Goal: Information Seeking & Learning: Compare options

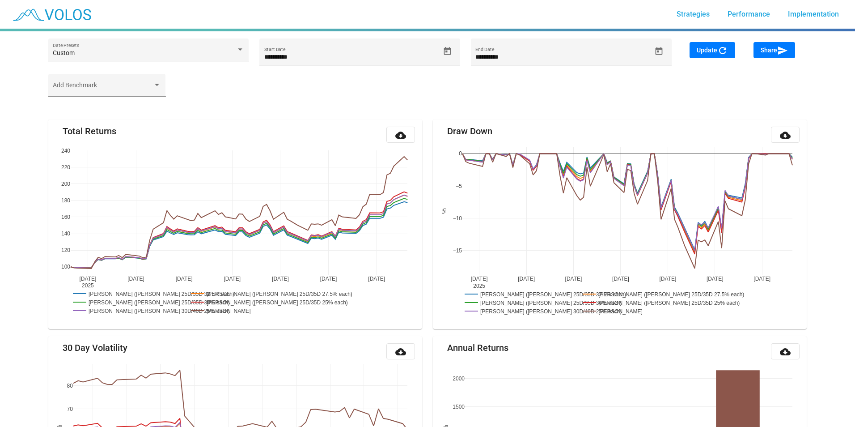
type input "*********"
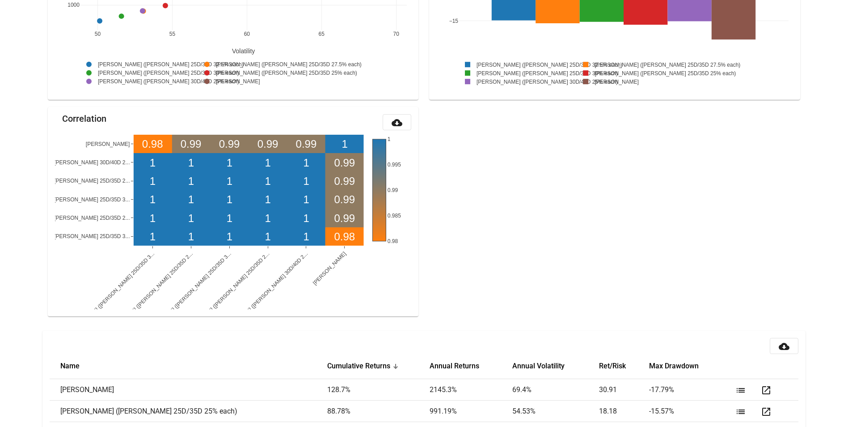
scroll to position [973, 0]
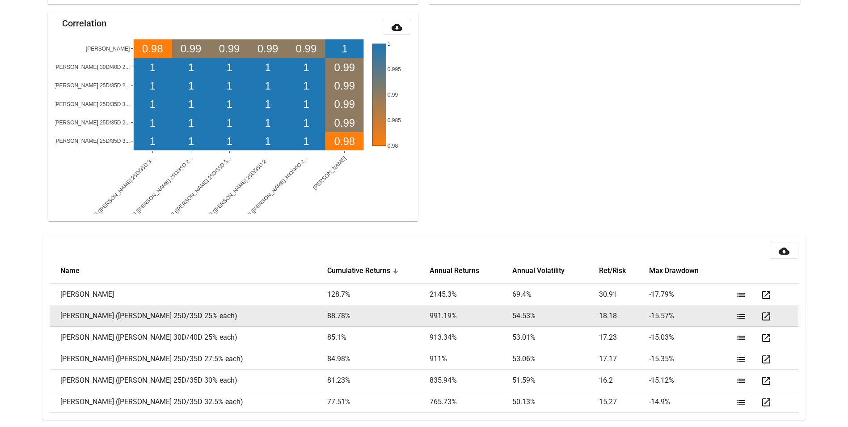
click at [735, 316] on mat-icon "list" at bounding box center [740, 316] width 11 height 11
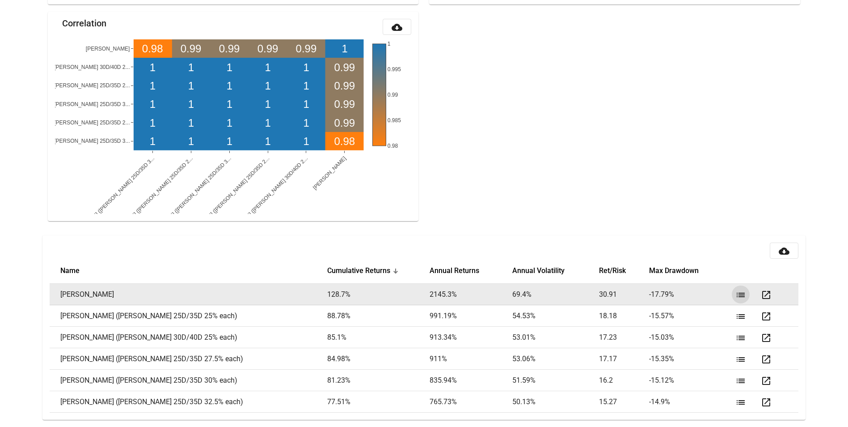
click at [739, 296] on button "list" at bounding box center [741, 294] width 18 height 18
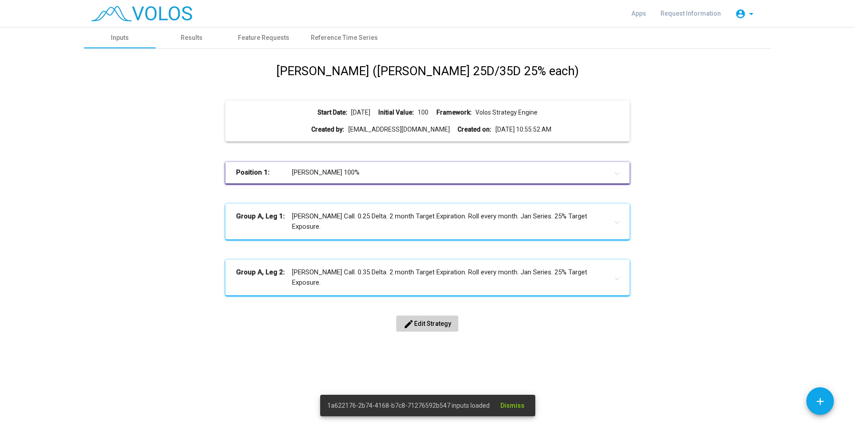
click at [420, 324] on span "edit Edit Strategy" at bounding box center [427, 323] width 48 height 7
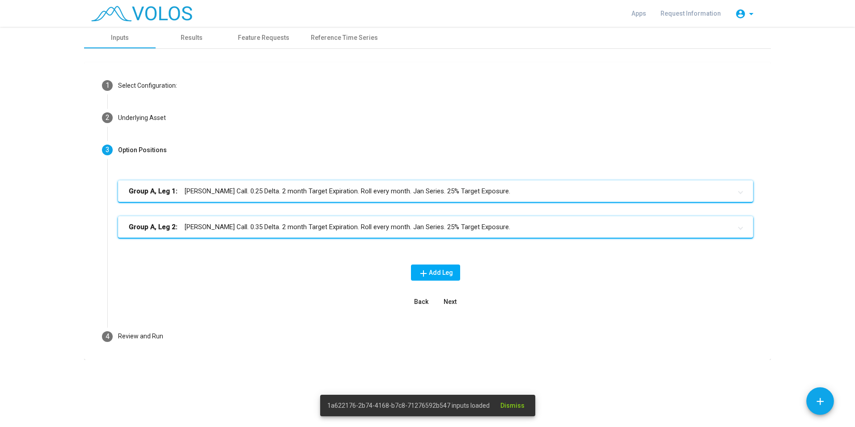
click at [454, 303] on span "Next" at bounding box center [450, 301] width 13 height 7
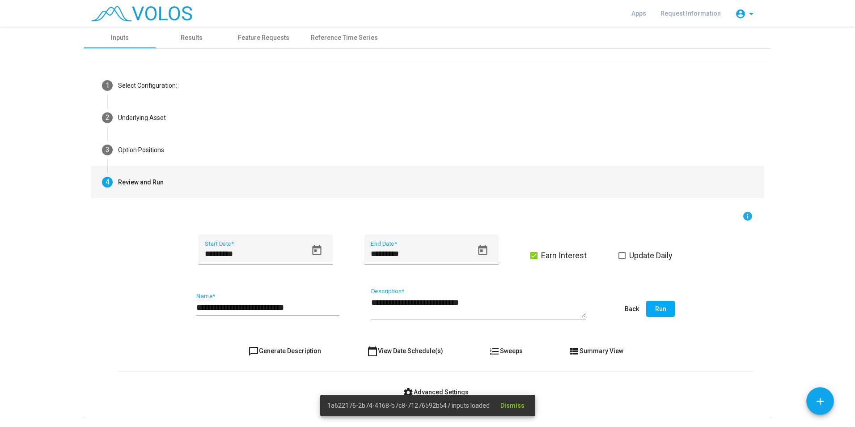
click at [662, 305] on span "Run" at bounding box center [660, 308] width 11 height 7
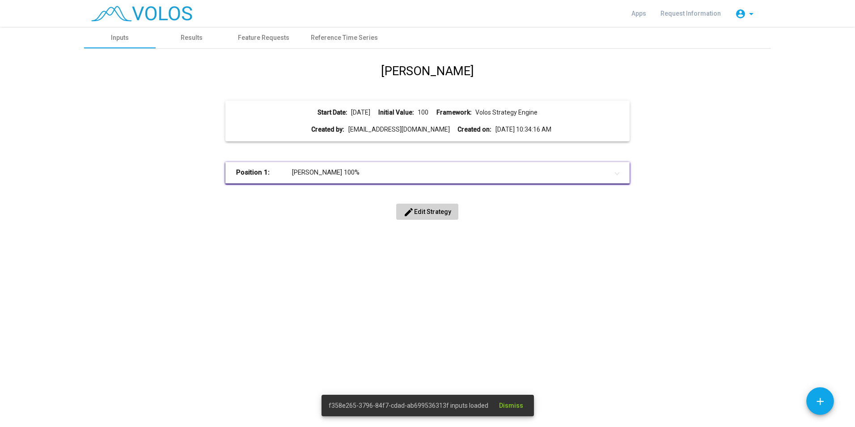
click at [441, 211] on span "edit Edit Strategy" at bounding box center [427, 211] width 48 height 7
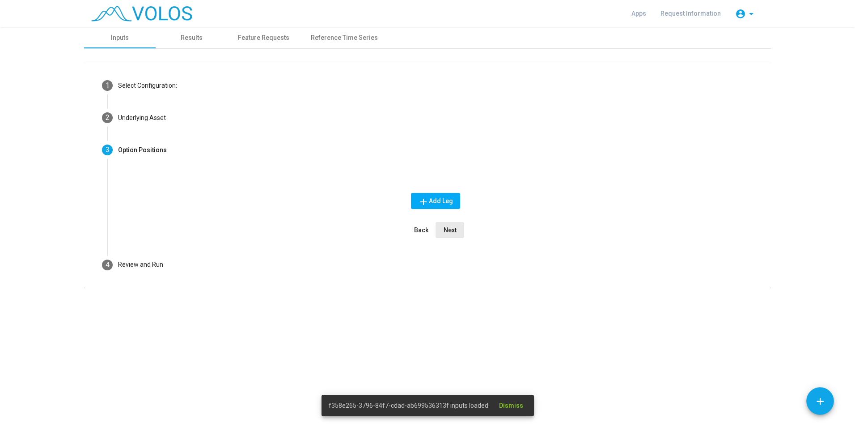
click at [447, 228] on span "Next" at bounding box center [450, 229] width 13 height 7
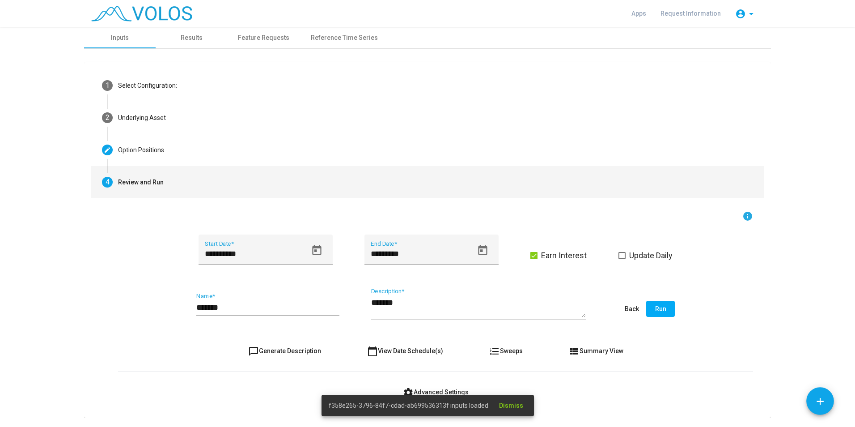
click at [658, 308] on span "Run" at bounding box center [660, 308] width 11 height 7
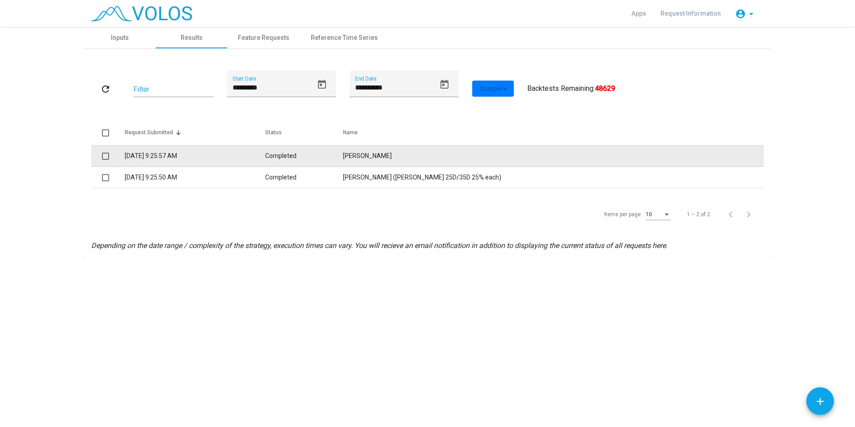
click at [101, 156] on td at bounding box center [108, 155] width 34 height 21
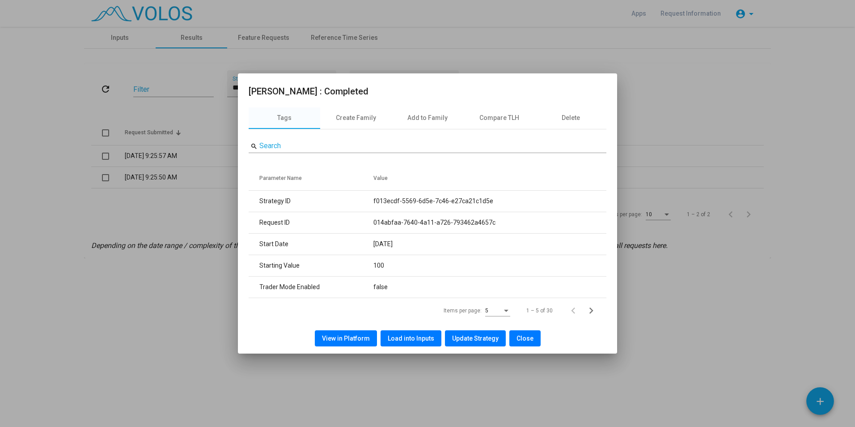
click at [527, 339] on span "Close" at bounding box center [524, 337] width 17 height 7
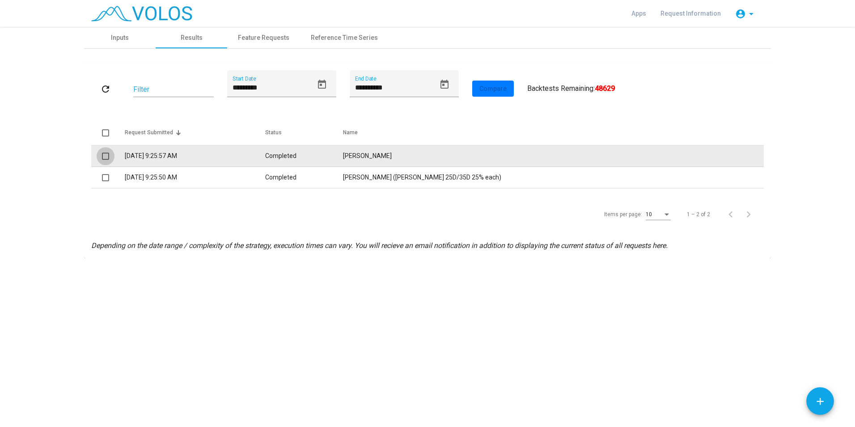
click at [106, 156] on span at bounding box center [105, 155] width 7 height 7
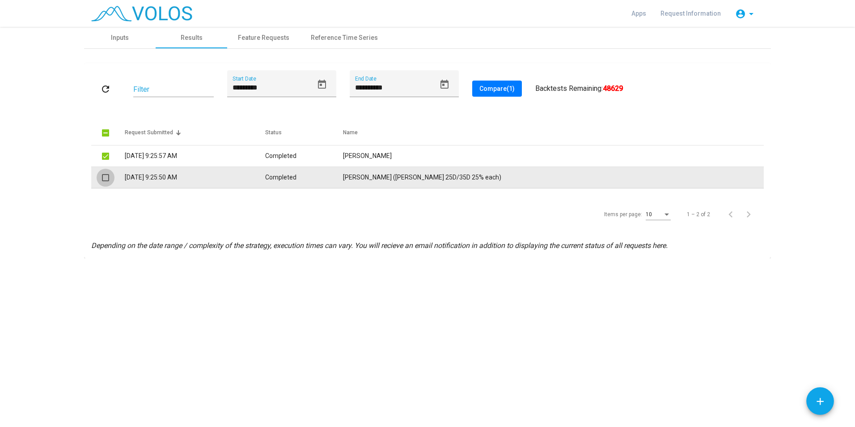
click at [105, 179] on span at bounding box center [105, 177] width 7 height 7
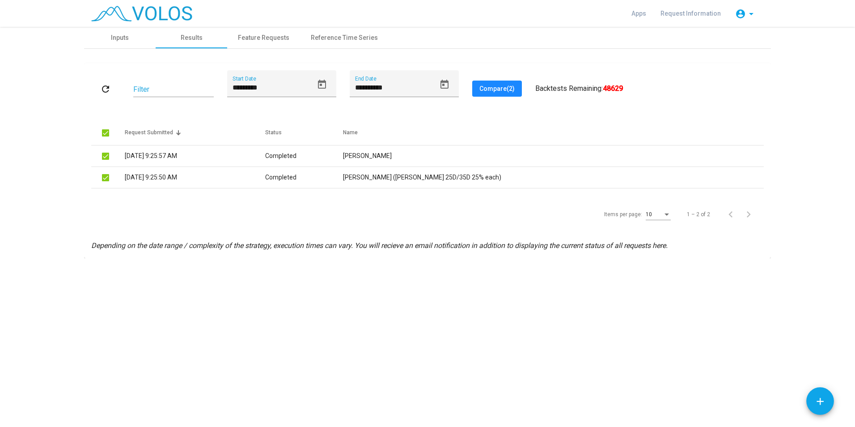
click at [497, 92] on button "Compare (2)" at bounding box center [497, 88] width 50 height 16
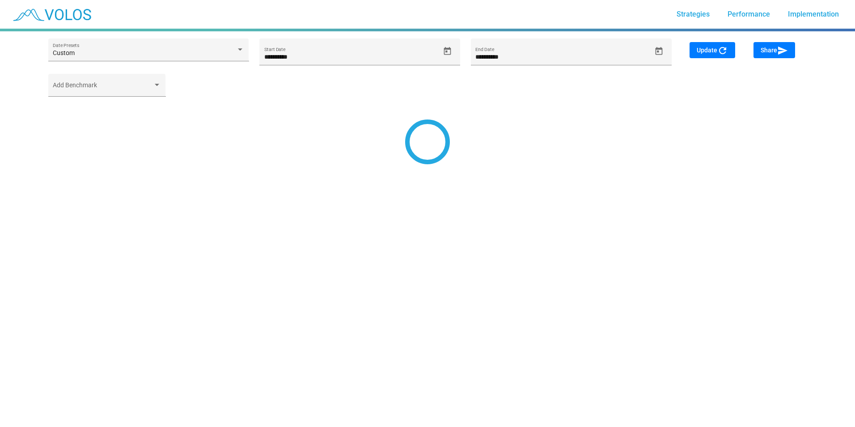
type input "*********"
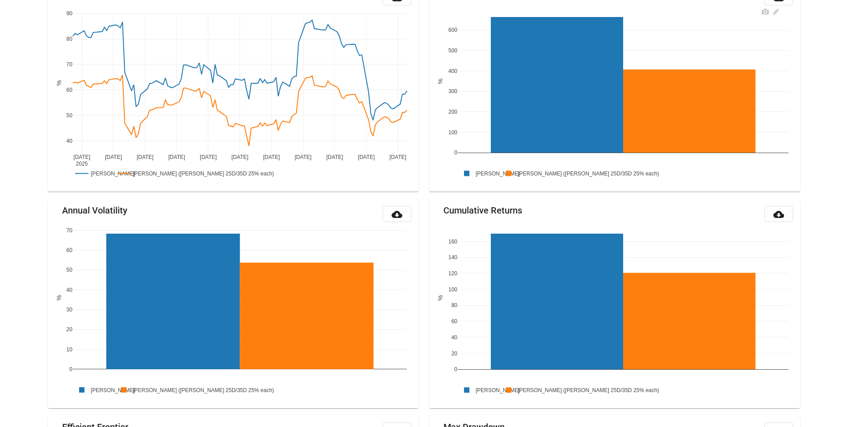
scroll to position [402, 0]
